Goal: Task Accomplishment & Management: Use online tool/utility

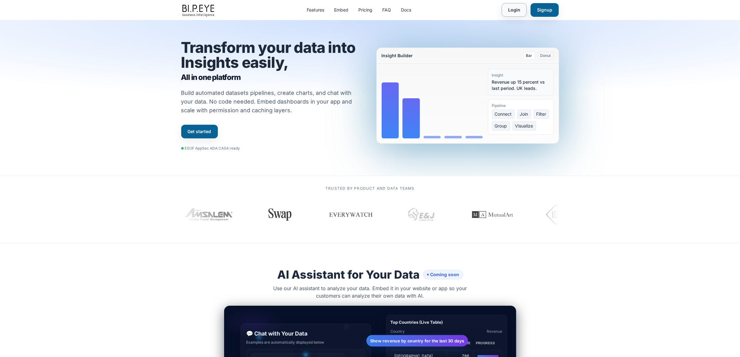
click at [515, 7] on link "Login" at bounding box center [514, 10] width 25 height 14
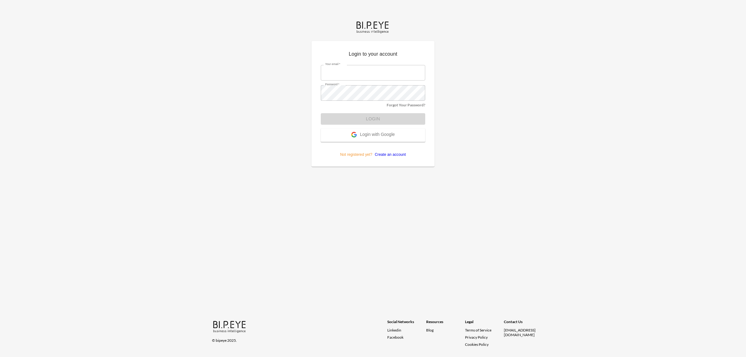
type input "dinak@ibi.co.il"
click at [345, 117] on button "Login" at bounding box center [373, 118] width 104 height 11
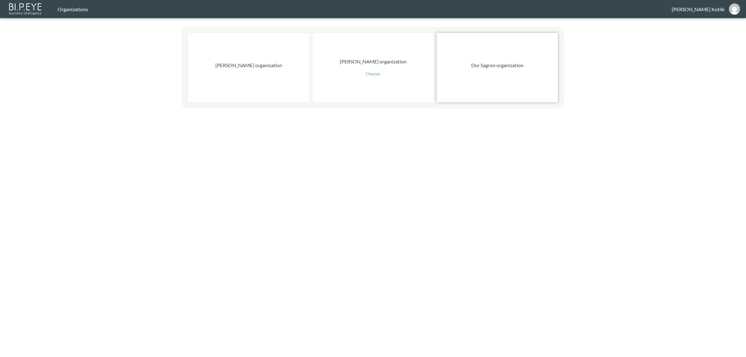
click at [510, 72] on div "Dor Sagron organization" at bounding box center [497, 67] width 121 height 69
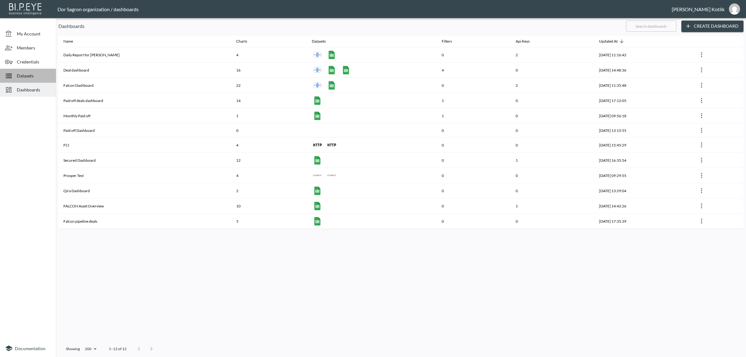
click at [12, 73] on icon at bounding box center [8, 75] width 7 height 7
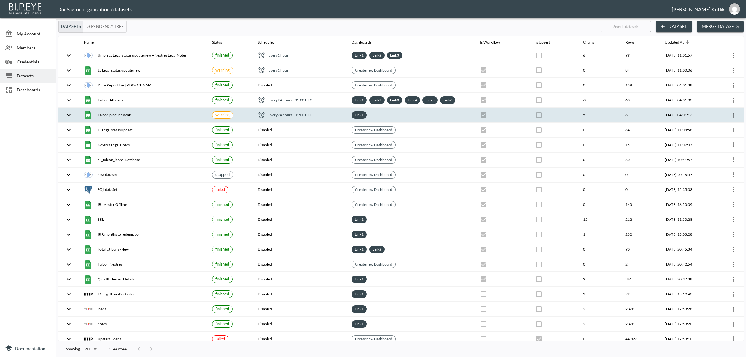
click at [733, 117] on icon "more" at bounding box center [733, 114] width 7 height 7
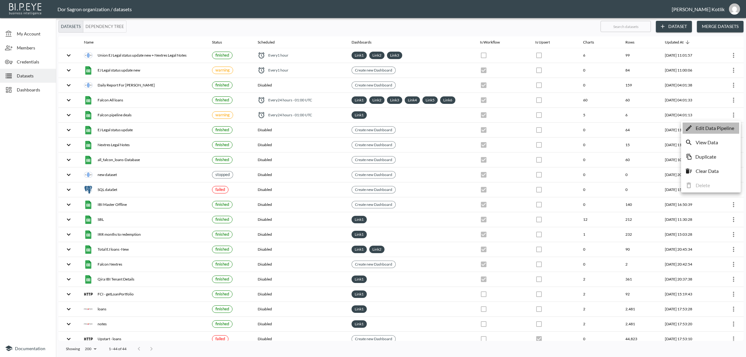
click at [726, 128] on p "Edit Data Pipeline" at bounding box center [715, 127] width 39 height 7
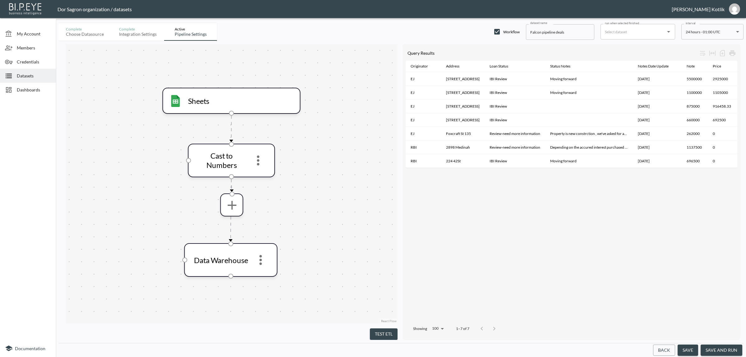
click at [723, 347] on button "save and run" at bounding box center [722, 349] width 42 height 11
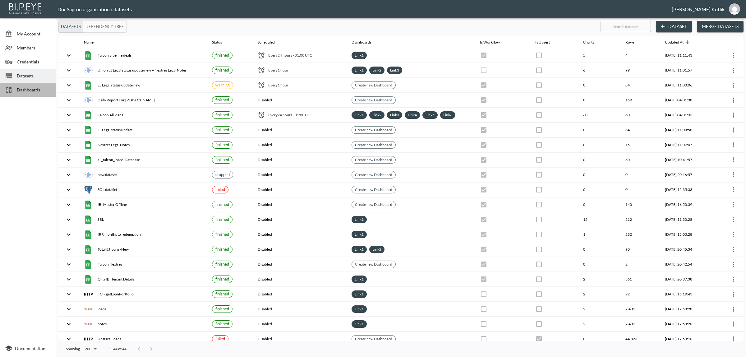
click at [27, 88] on span "Dashboards" at bounding box center [34, 89] width 34 height 7
